Goal: Submit feedback/report problem

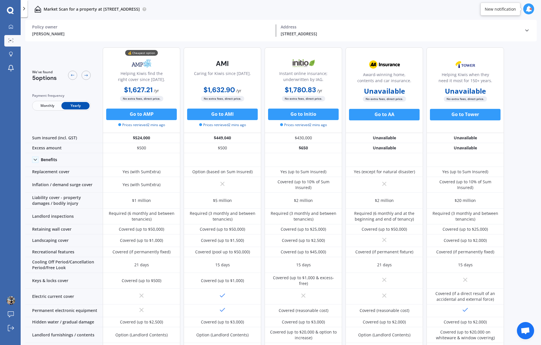
scroll to position [174, 0]
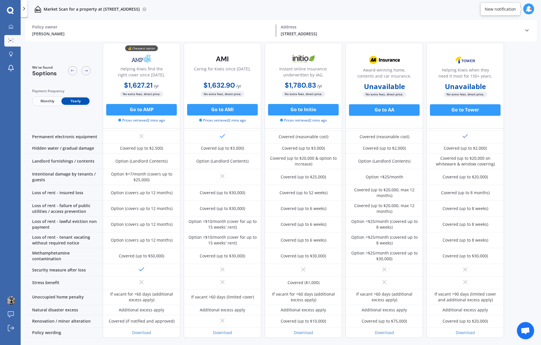
click at [12, 12] on icon at bounding box center [10, 10] width 7 height 7
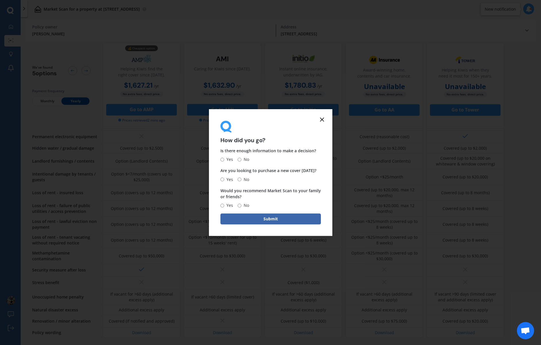
click at [223, 159] on input "Yes" at bounding box center [223, 160] width 4 height 4
radio input "true"
click at [241, 180] on span "No" at bounding box center [245, 179] width 8 height 7
click at [241, 180] on input "No" at bounding box center [240, 179] width 4 height 4
radio input "true"
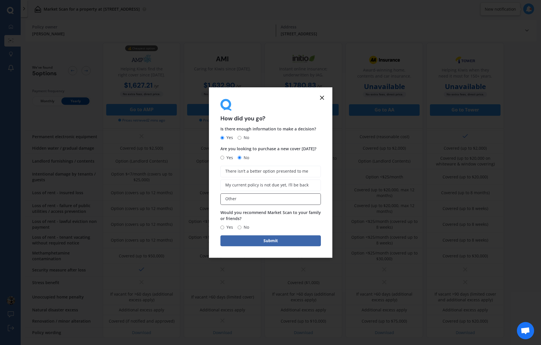
click at [256, 199] on label "Other" at bounding box center [271, 198] width 100 height 11
click at [0, 0] on input "Other" at bounding box center [0, 0] width 0 height 0
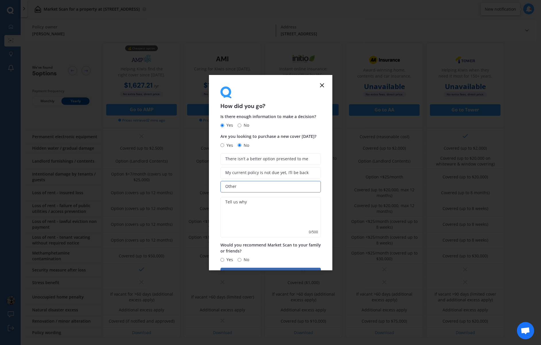
click at [252, 207] on textarea at bounding box center [271, 217] width 100 height 40
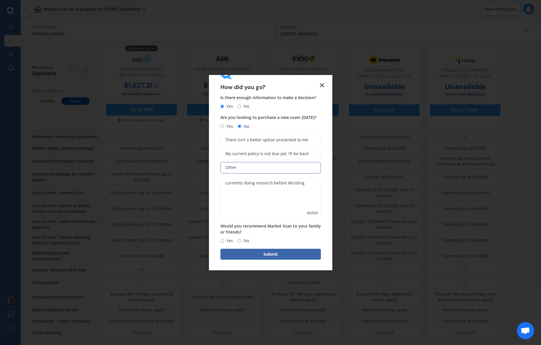
type textarea "currently doing research before deciding"
click at [221, 239] on input "Yes" at bounding box center [223, 241] width 4 height 4
radio input "true"
click at [230, 250] on button "Submit" at bounding box center [271, 254] width 100 height 11
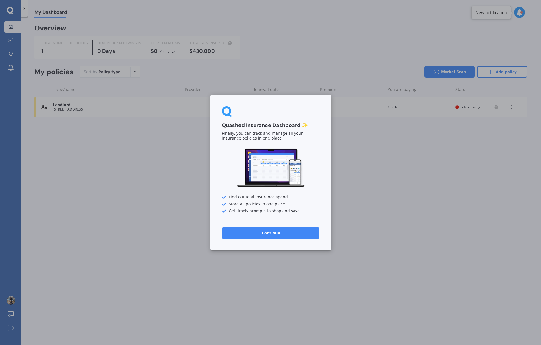
click at [273, 239] on div "Quashed Insurance Dashboard ✨ Finally, you can track and manage all your insura…" at bounding box center [270, 172] width 121 height 155
click at [274, 236] on button "Continue" at bounding box center [271, 232] width 98 height 11
